Goal: Task Accomplishment & Management: Complete application form

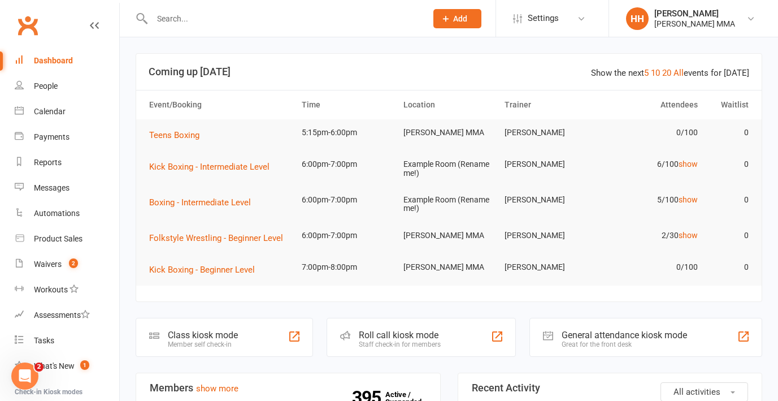
paste input "[PERSON_NAME]"
type input "[PERSON_NAME]"
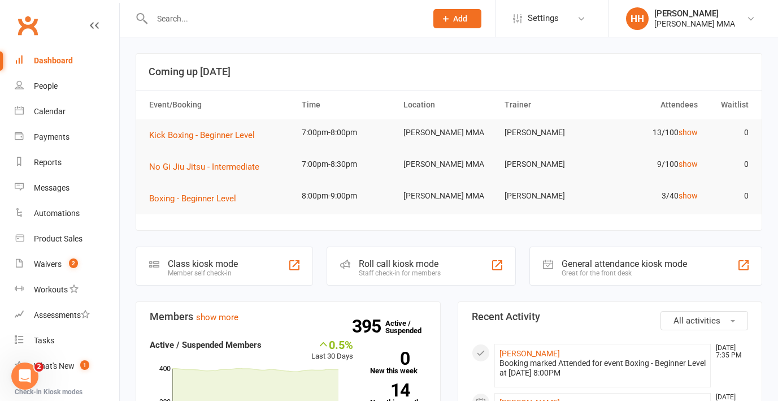
scroll to position [1, 0]
click at [236, 24] on input "text" at bounding box center [284, 19] width 270 height 16
paste input "[PERSON_NAME]"
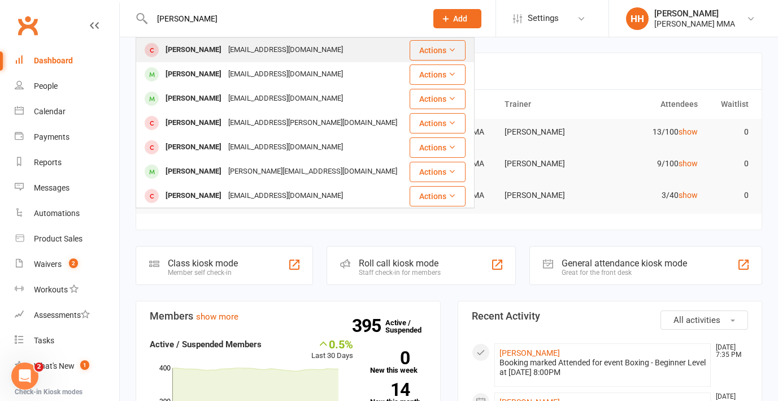
type input "[PERSON_NAME]"
click at [271, 52] on div "[EMAIL_ADDRESS][DOMAIN_NAME]" at bounding box center [286, 50] width 122 height 16
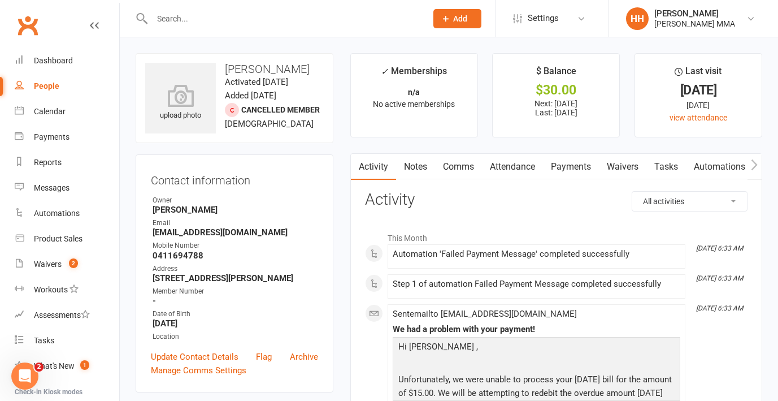
click at [566, 172] on link "Payments" at bounding box center [571, 167] width 56 height 26
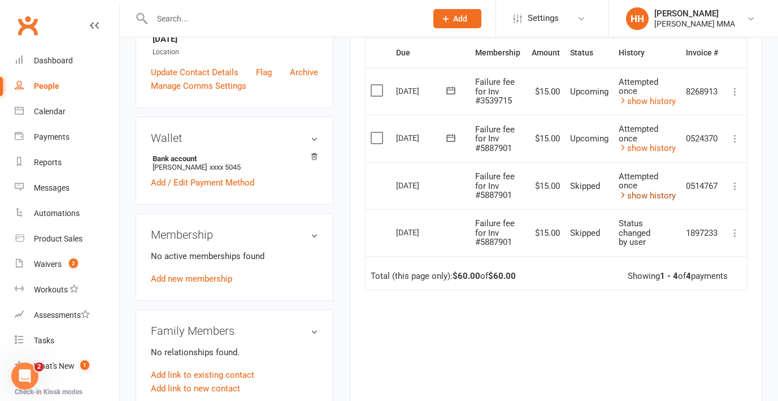
scroll to position [266, 0]
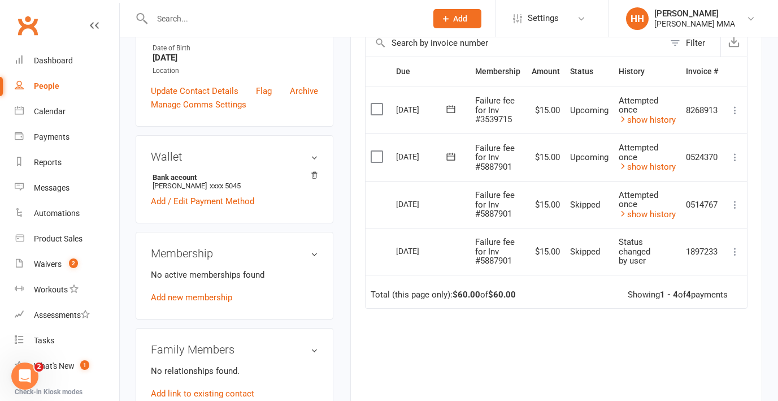
click at [734, 157] on icon at bounding box center [735, 156] width 11 height 11
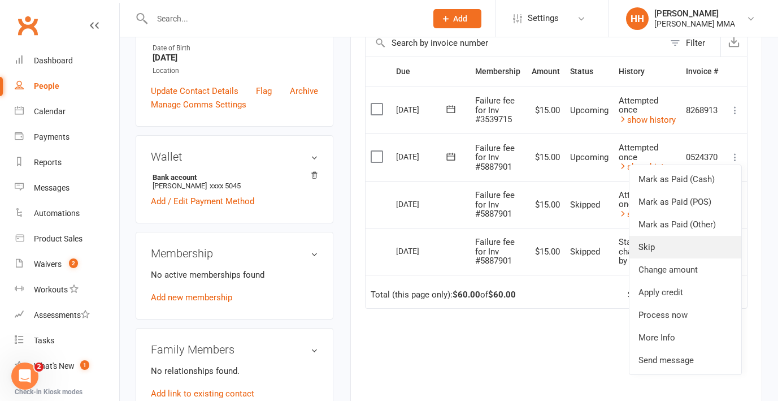
click at [654, 246] on link "Skip" at bounding box center [686, 247] width 112 height 23
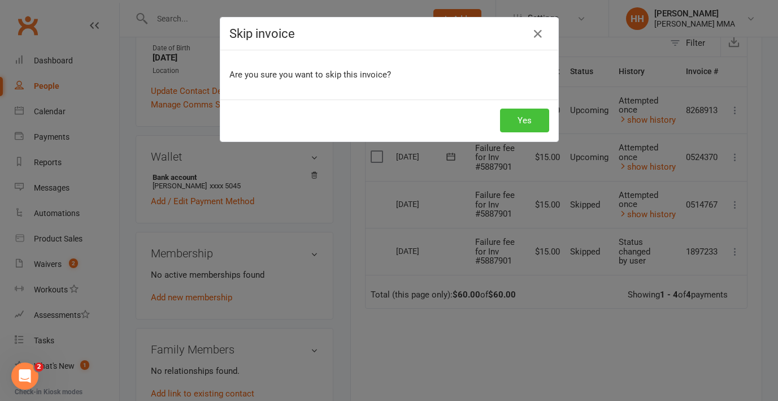
click at [535, 119] on button "Yes" at bounding box center [524, 121] width 49 height 24
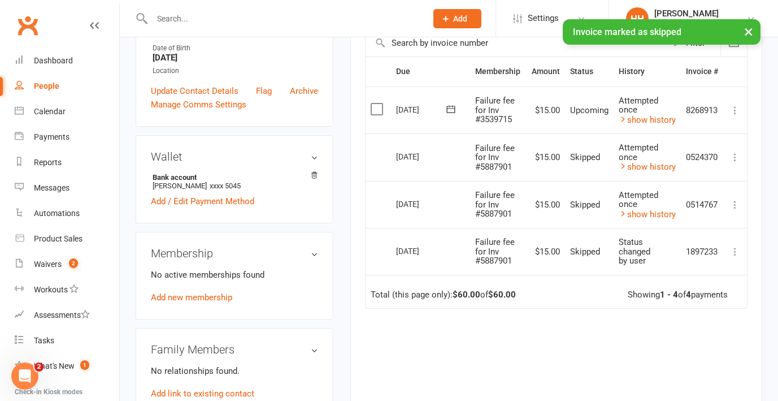
click at [724, 111] on td "Mark as Paid (Cash) [PERSON_NAME] as Paid (POS) Mark as Paid (Other) Skip Chang…" at bounding box center [735, 109] width 24 height 47
click at [731, 112] on icon at bounding box center [735, 110] width 11 height 11
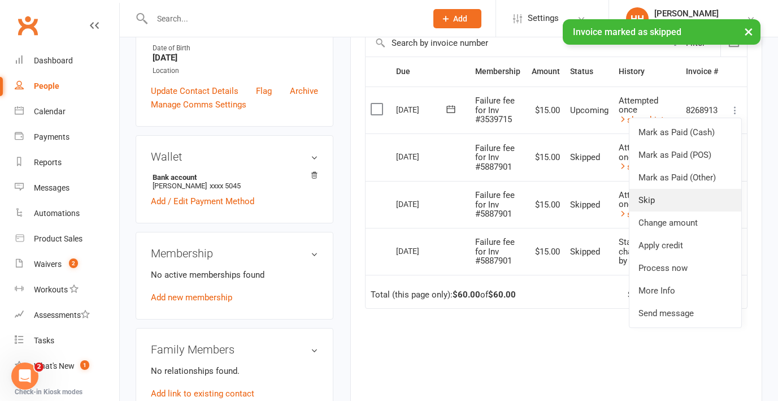
click at [669, 198] on link "Skip" at bounding box center [686, 200] width 112 height 23
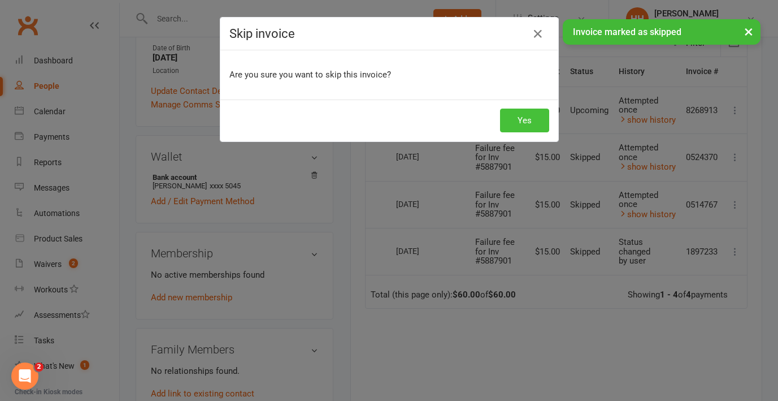
click at [519, 116] on button "Yes" at bounding box center [524, 121] width 49 height 24
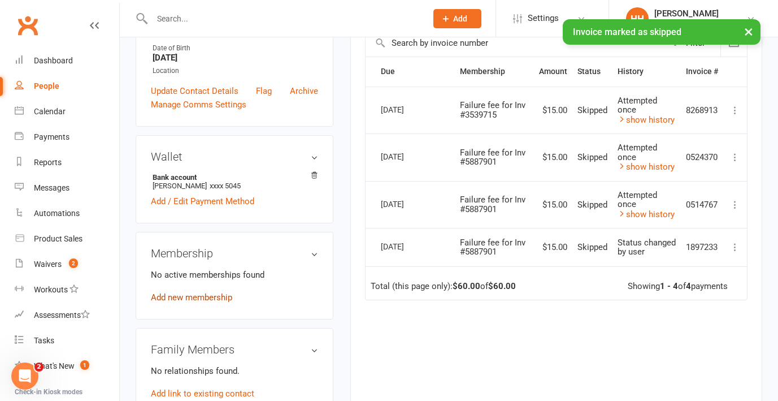
click at [215, 293] on link "Add new membership" at bounding box center [191, 297] width 81 height 10
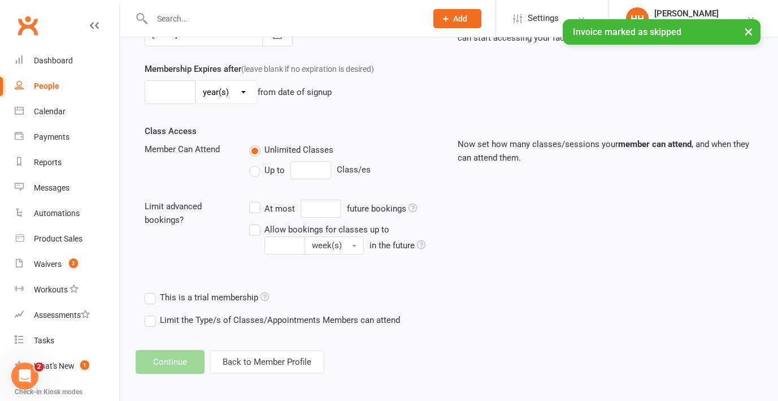
scroll to position [318, 0]
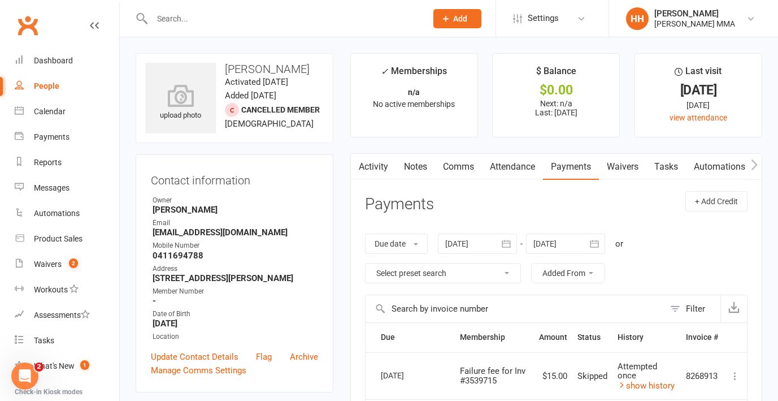
click at [364, 166] on button "button" at bounding box center [358, 166] width 14 height 25
click at [377, 166] on link "Activity" at bounding box center [373, 167] width 45 height 26
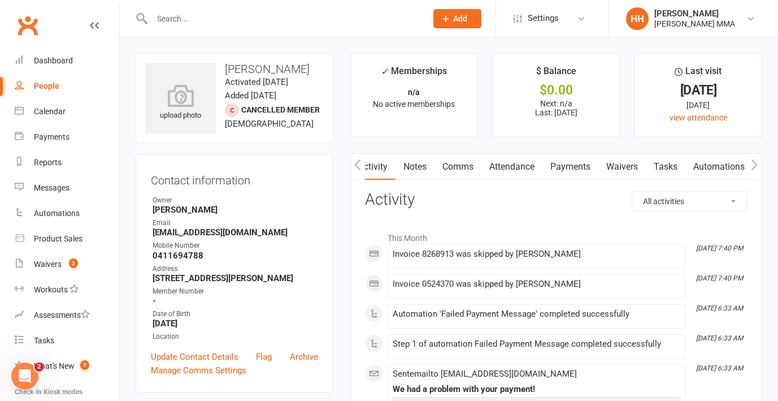
click at [580, 167] on link "Payments" at bounding box center [571, 167] width 56 height 26
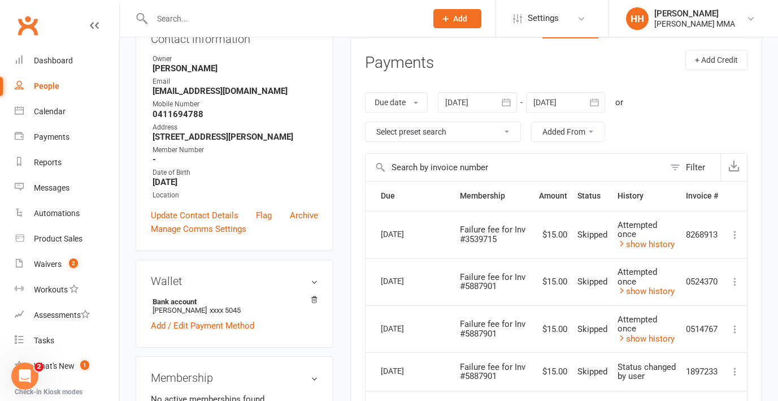
scroll to position [242, 0]
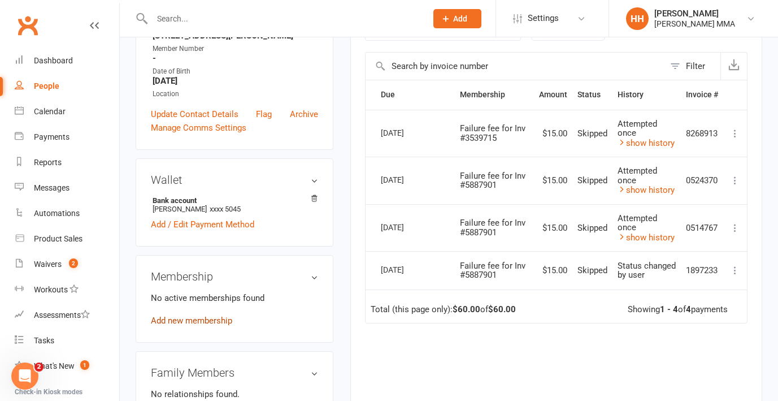
click at [215, 320] on link "Add new membership" at bounding box center [191, 320] width 81 height 10
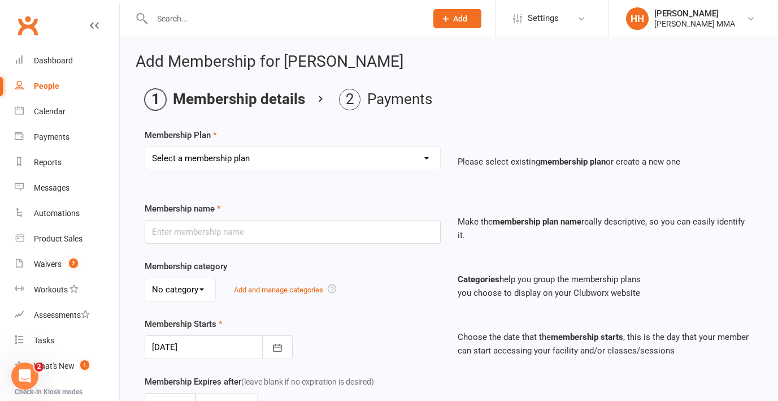
click at [359, 154] on select "Select a membership plan Create new Membership Plan Unlimited Membership Part-t…" at bounding box center [292, 158] width 295 height 23
select select "2"
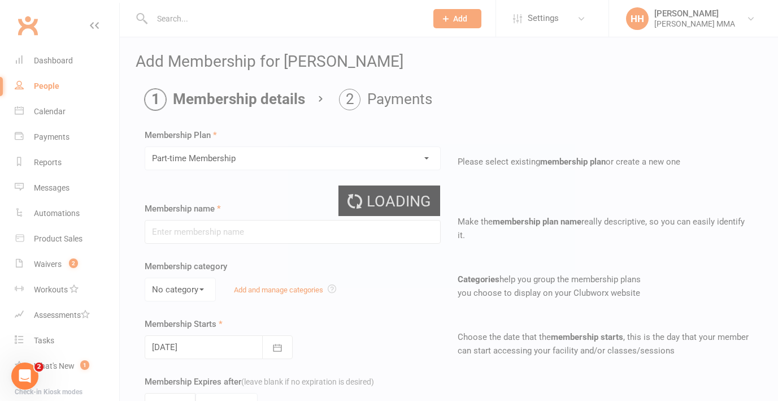
type input "Part-time Membership"
select select "0"
type input "0"
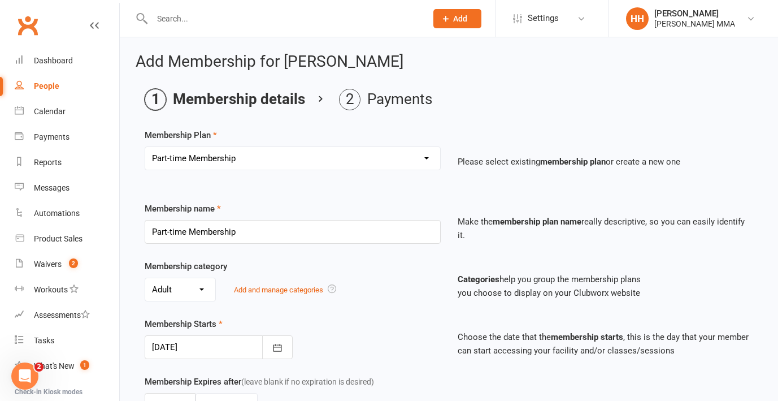
scroll to position [318, 0]
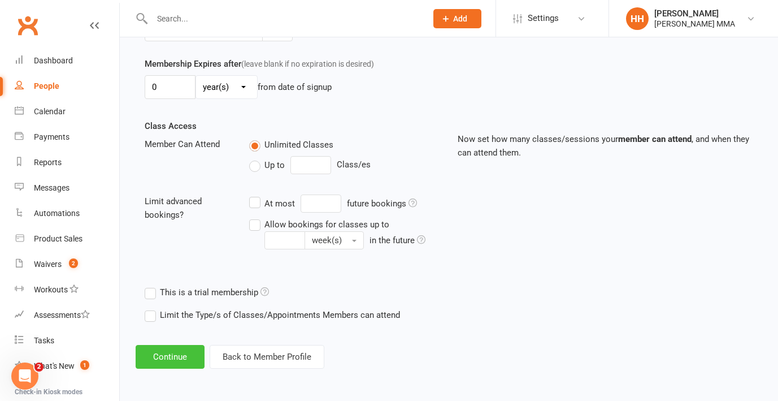
click at [173, 360] on button "Continue" at bounding box center [170, 357] width 69 height 24
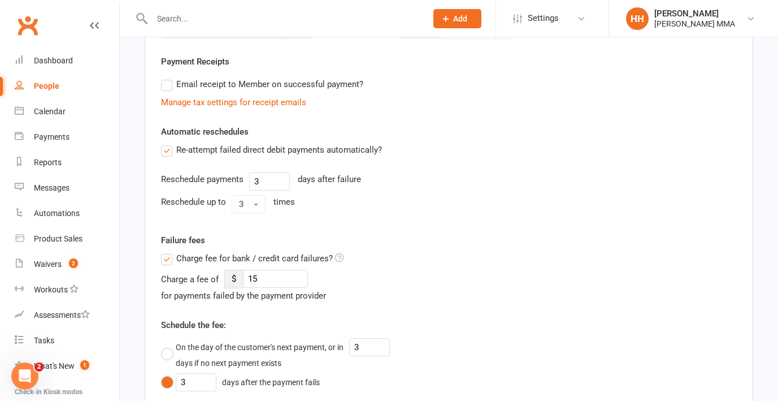
scroll to position [0, 0]
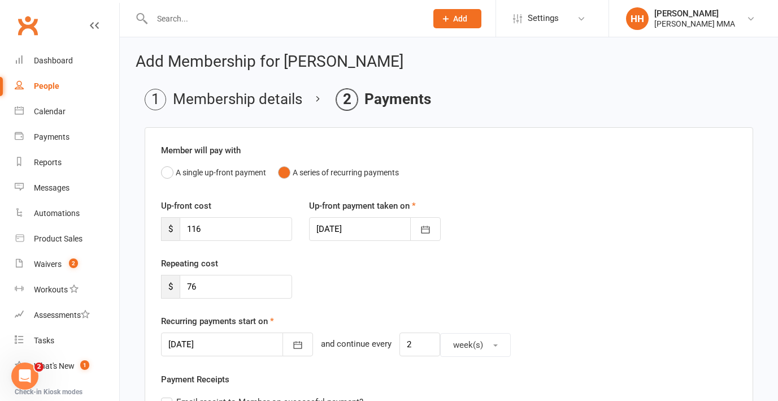
click at [223, 299] on div "Repeating cost $ 76" at bounding box center [449, 286] width 593 height 58
click at [215, 287] on input "76" at bounding box center [236, 287] width 112 height 24
click at [253, 227] on input "116" at bounding box center [236, 229] width 112 height 24
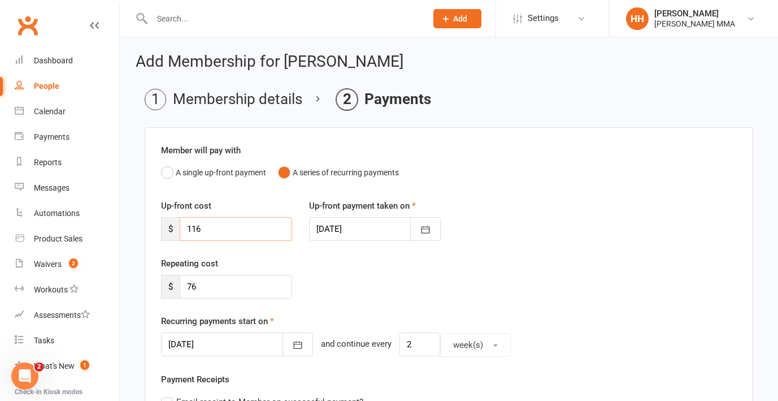
click at [253, 227] on input "116" at bounding box center [236, 229] width 112 height 24
paste input "7"
type input "76"
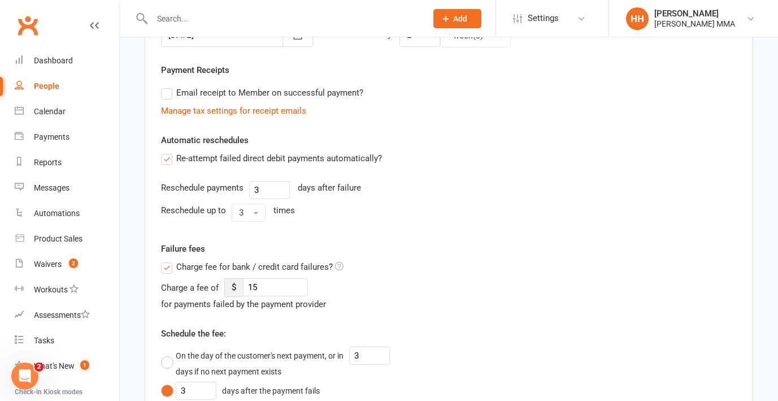
scroll to position [639, 0]
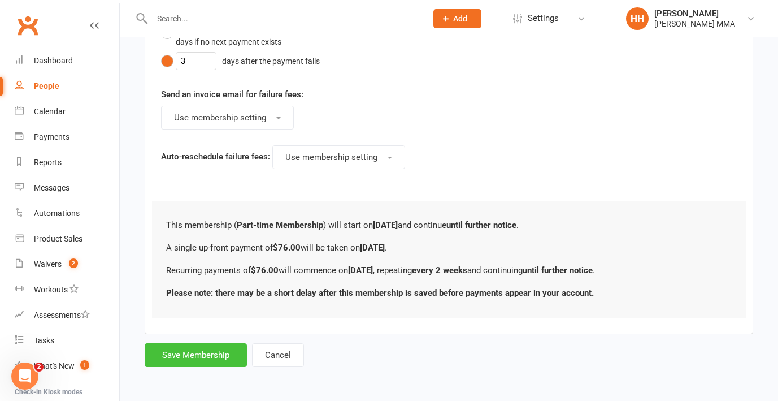
click at [213, 355] on button "Save Membership" at bounding box center [196, 355] width 102 height 24
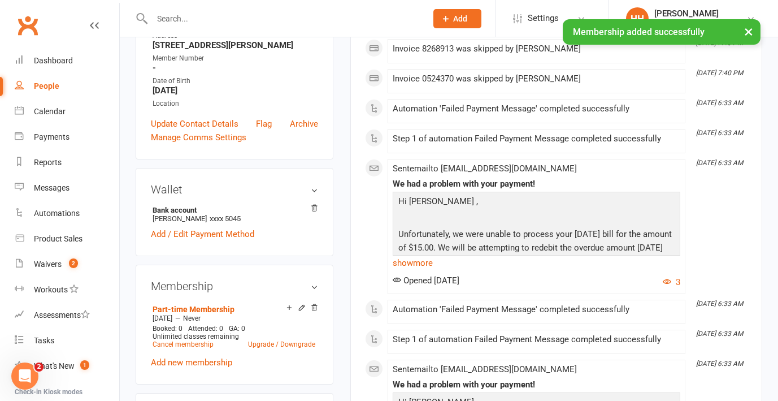
scroll to position [244, 0]
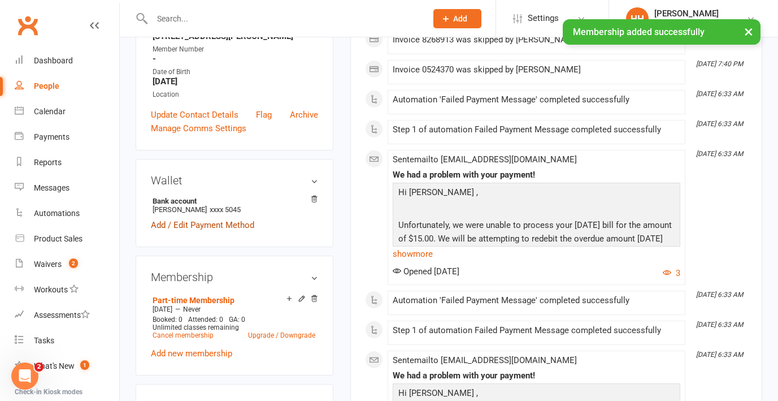
click at [228, 221] on link "Add / Edit Payment Method" at bounding box center [202, 225] width 103 height 14
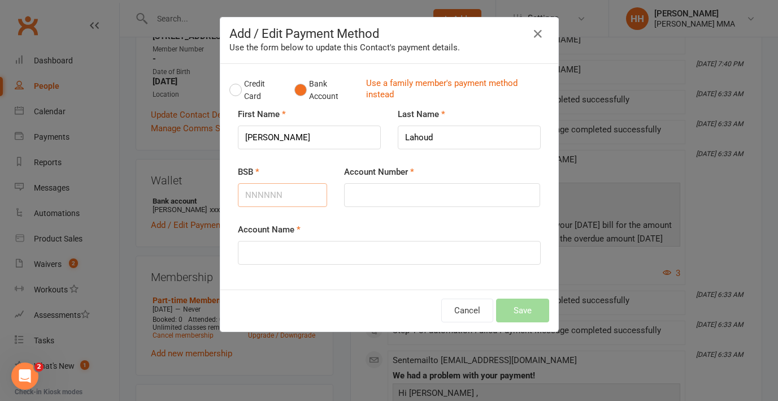
click at [279, 206] on input "BSB" at bounding box center [283, 195] width 90 height 24
paste input "732285"
type input "732285"
click at [420, 189] on input "Account Number" at bounding box center [442, 195] width 196 height 24
paste input "781413"
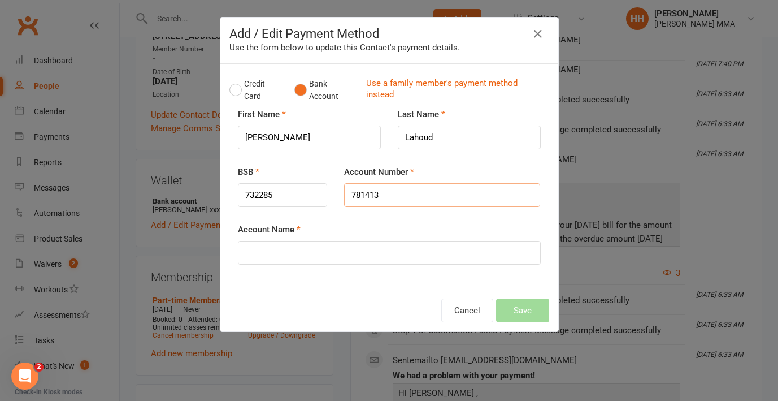
type input "781413"
click at [368, 263] on input "Account Name" at bounding box center [389, 253] width 303 height 24
type input "[PERSON_NAME]"
click at [532, 302] on button "Save" at bounding box center [522, 310] width 53 height 24
